Goal: Task Accomplishment & Management: Use online tool/utility

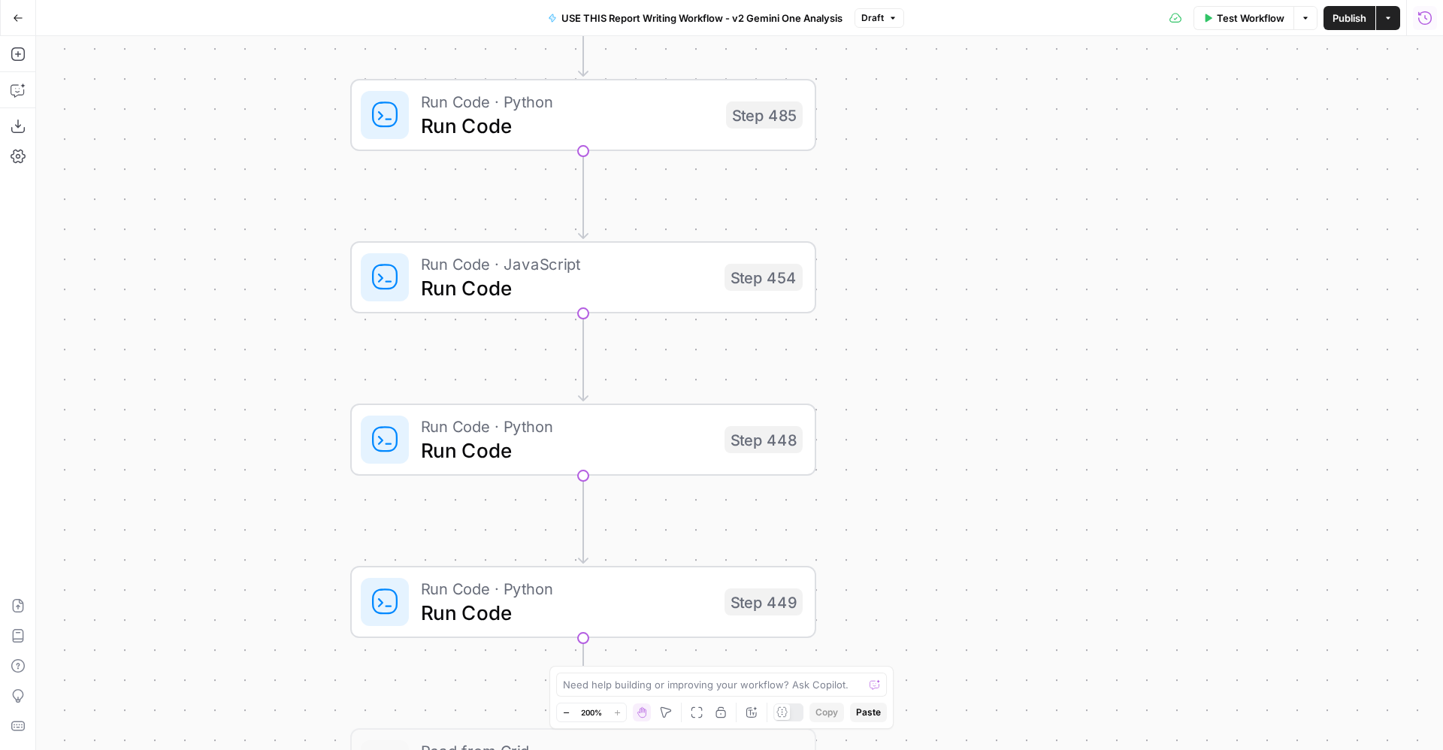
click at [1429, 18] on icon "button" at bounding box center [1425, 18] width 15 height 15
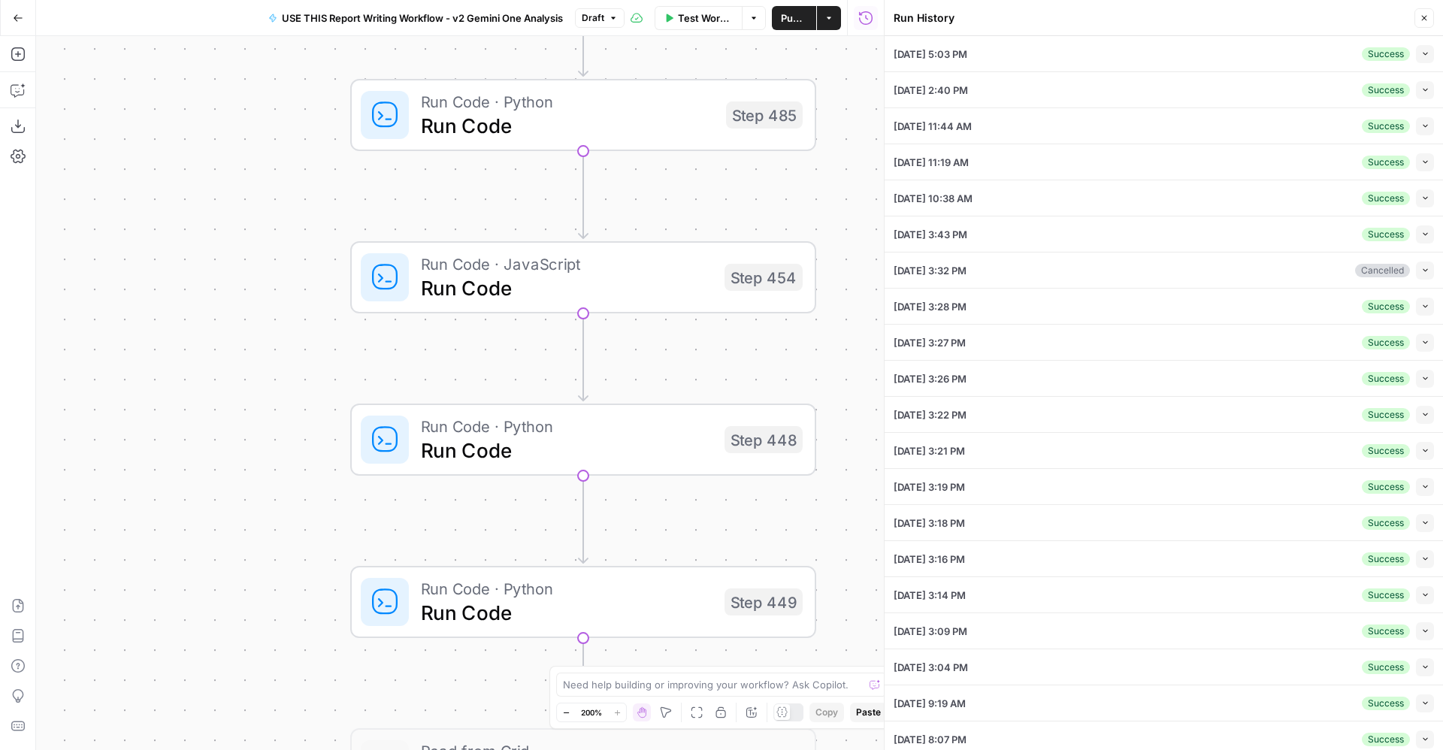
click at [1421, 53] on icon "button" at bounding box center [1425, 54] width 8 height 8
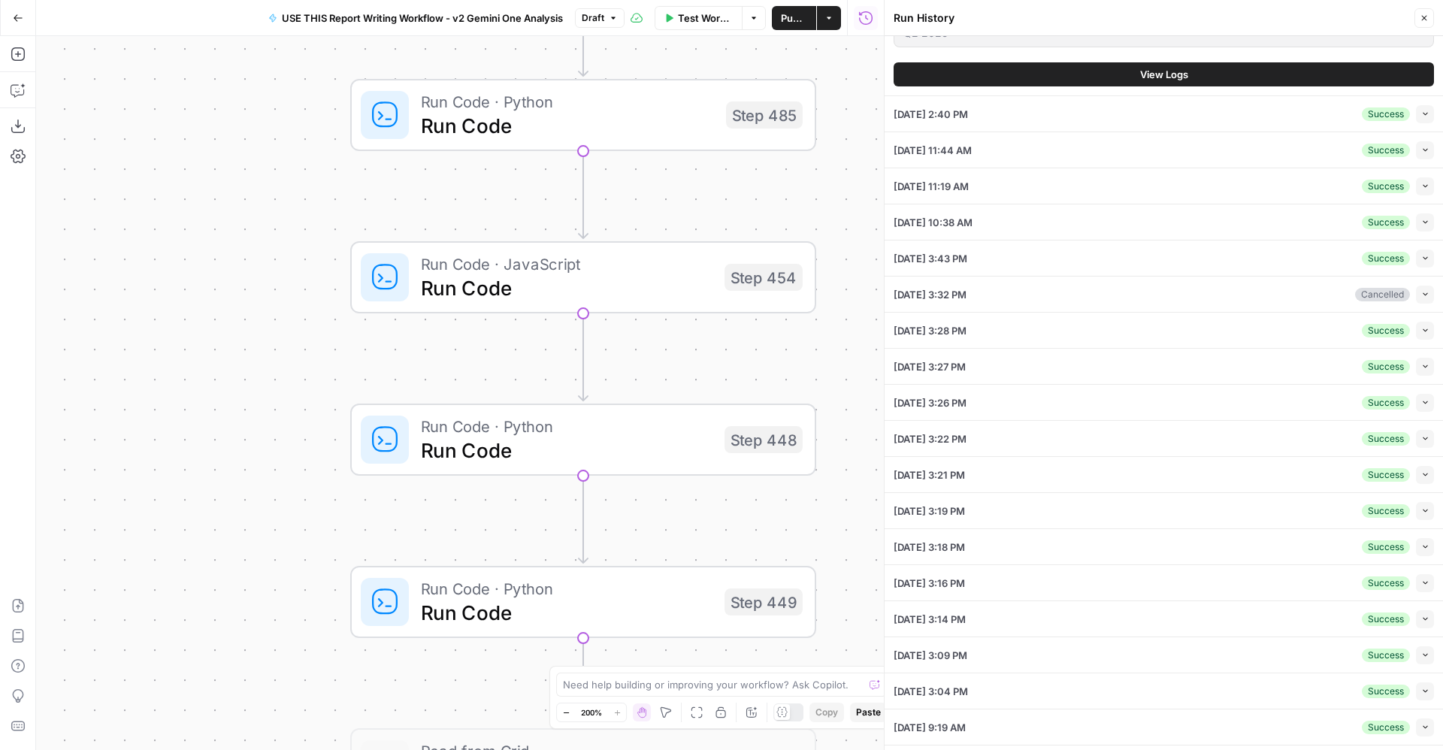
scroll to position [3443, 0]
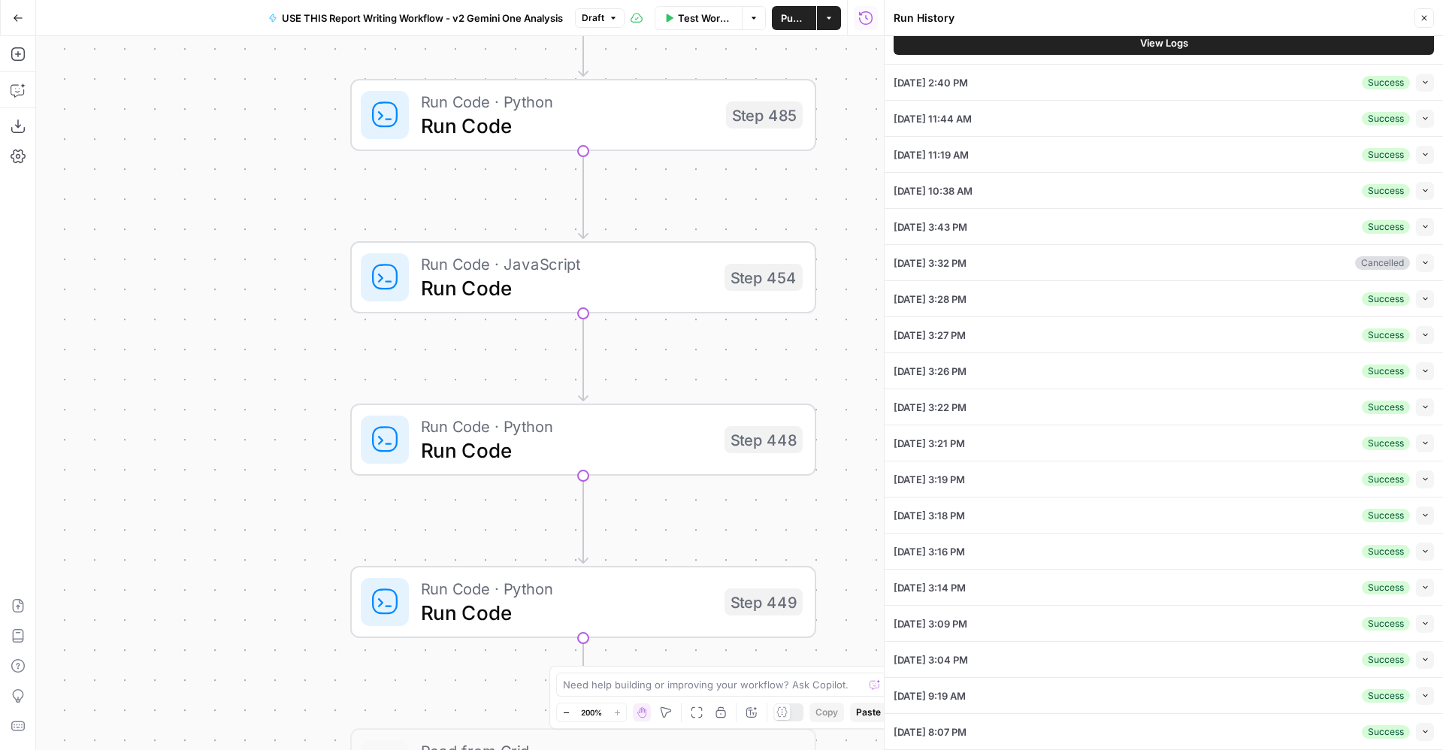
click at [1264, 44] on button "View Logs" at bounding box center [1164, 43] width 540 height 24
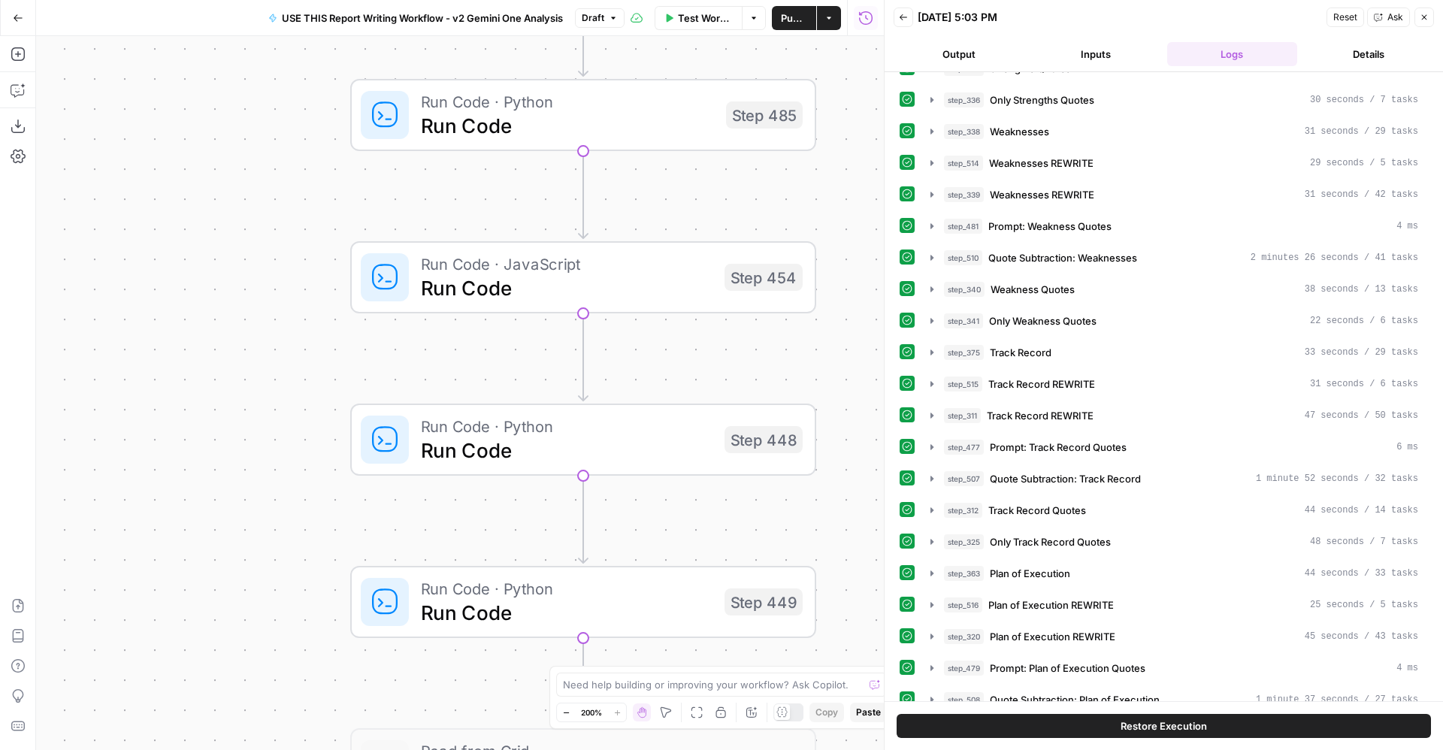
scroll to position [2399, 0]
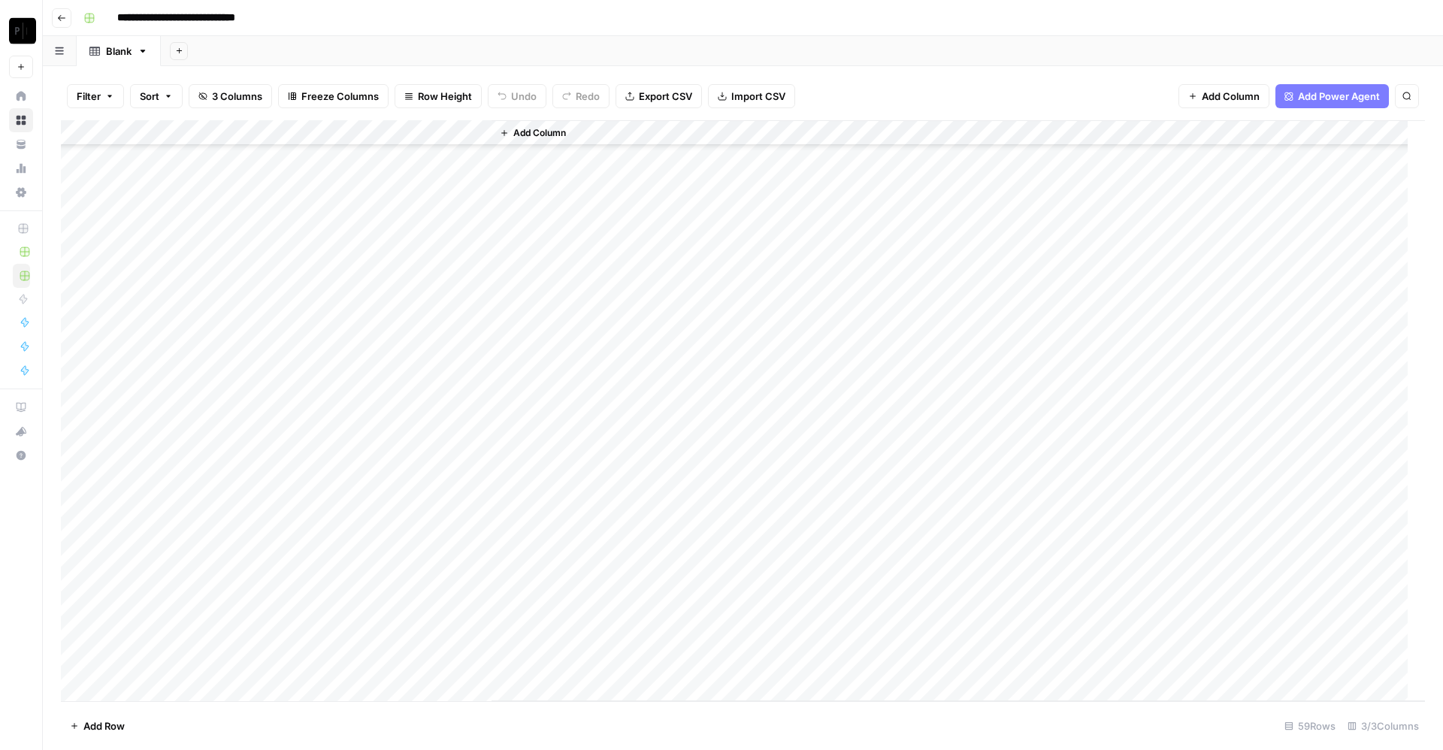
scroll to position [976, 0]
click at [344, 664] on div "Add Column" at bounding box center [743, 410] width 1364 height 581
